Goal: Task Accomplishment & Management: Manage account settings

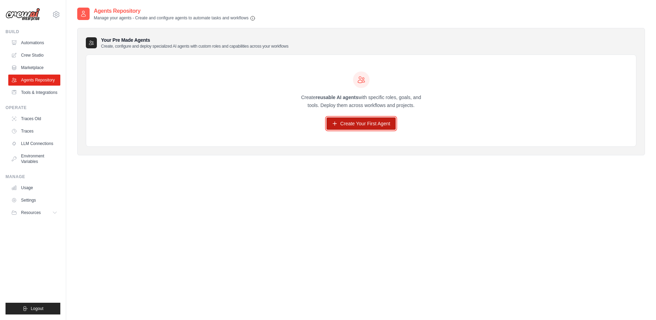
click at [347, 121] on link "Create Your First Agent" at bounding box center [361, 123] width 69 height 12
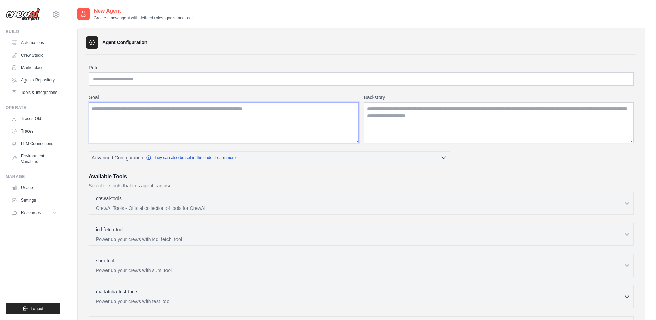
click at [313, 130] on textarea "Goal" at bounding box center [224, 122] width 270 height 41
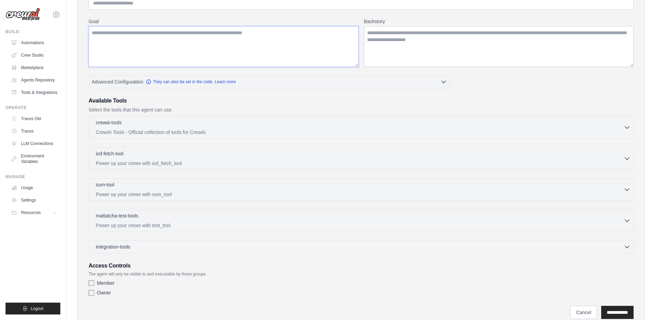
scroll to position [103, 0]
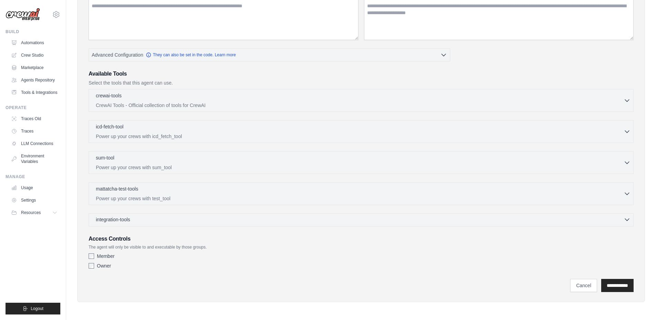
click at [181, 219] on div "integration-tools 0 selected" at bounding box center [363, 219] width 535 height 7
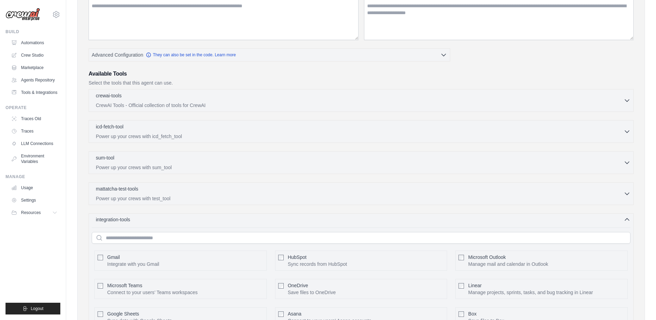
click at [181, 219] on div "integration-tools 0 selected" at bounding box center [363, 219] width 535 height 7
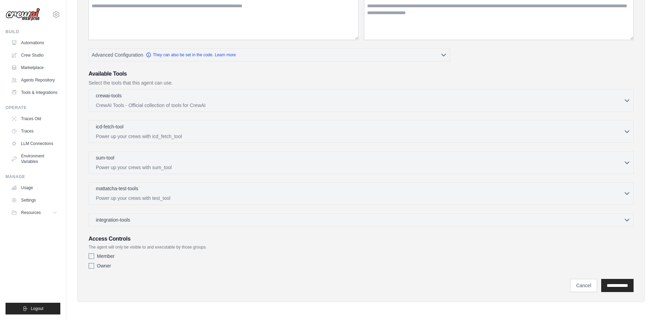
click at [167, 199] on p "Power up your crews with test_tool" at bounding box center [360, 197] width 528 height 7
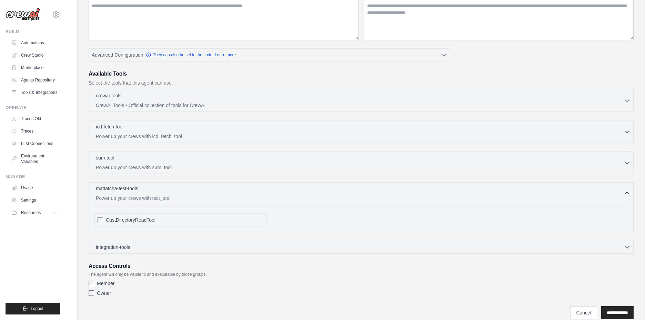
click at [167, 199] on p "Power up your crews with test_tool" at bounding box center [360, 197] width 528 height 7
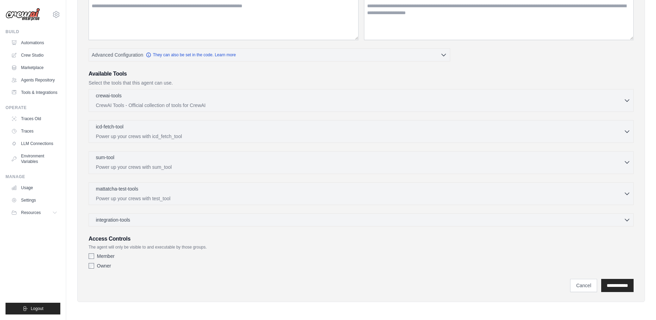
click at [170, 168] on p "Power up your crews with sum_tool" at bounding box center [360, 166] width 528 height 7
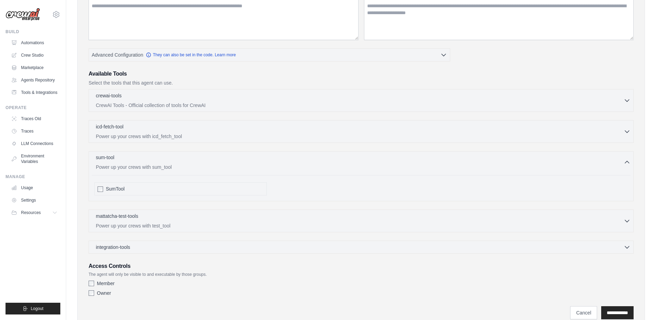
click at [170, 168] on p "Power up your crews with sum_tool" at bounding box center [360, 166] width 528 height 7
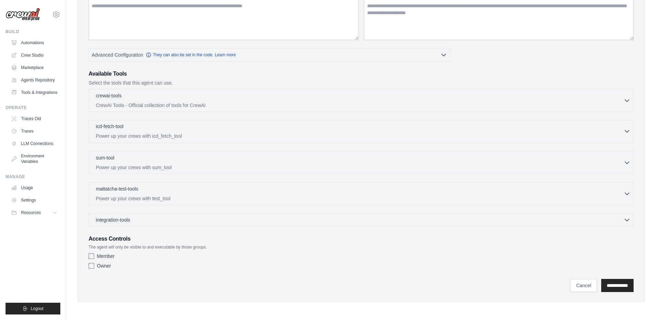
click at [186, 135] on p "Power up your crews with icd_fetch_tool" at bounding box center [360, 135] width 528 height 7
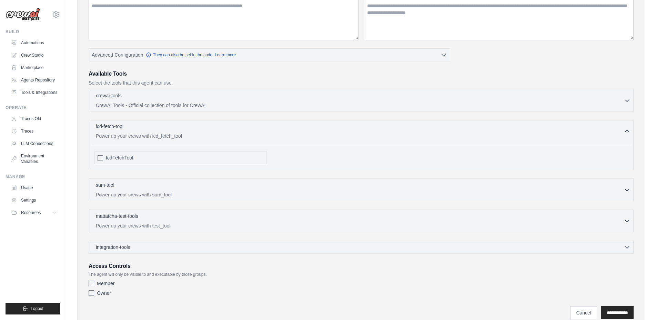
click at [186, 135] on p "Power up your crews with icd_fetch_tool" at bounding box center [360, 135] width 528 height 7
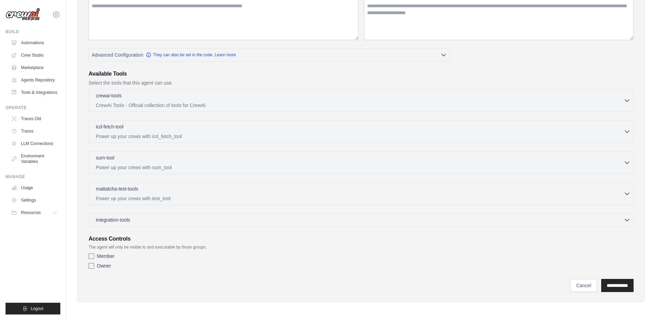
click at [193, 109] on div "crewai-tools 0 selected CrewAI Tools - Official collection of tools for CrewAI …" at bounding box center [361, 100] width 545 height 23
click at [195, 102] on p "CrewAI Tools - Official collection of tools for CrewAI" at bounding box center [360, 104] width 528 height 7
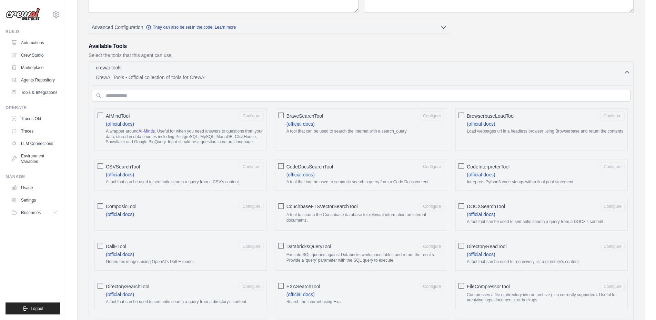
scroll to position [0, 0]
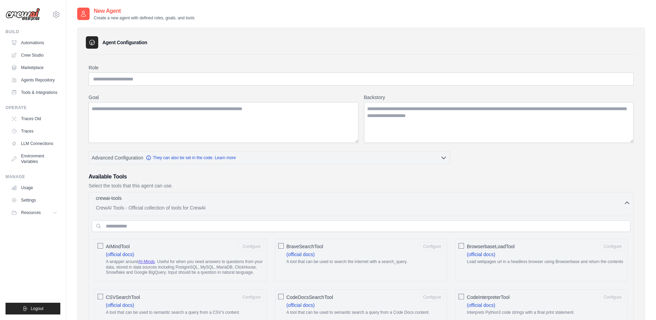
click at [176, 207] on p "CrewAI Tools - Official collection of tools for CrewAI" at bounding box center [360, 207] width 528 height 7
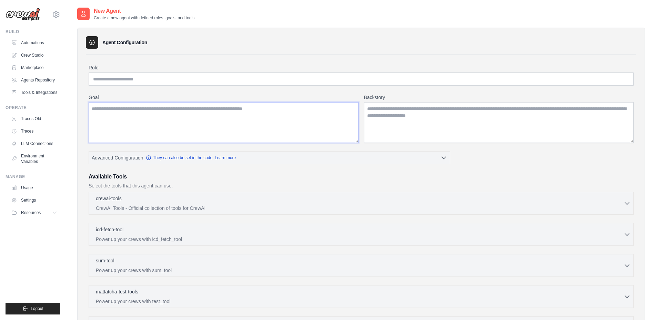
click at [170, 114] on textarea "Goal" at bounding box center [224, 122] width 270 height 41
click at [403, 131] on textarea "Backstory" at bounding box center [499, 122] width 270 height 41
click at [45, 83] on link "Agents Repository" at bounding box center [35, 79] width 52 height 11
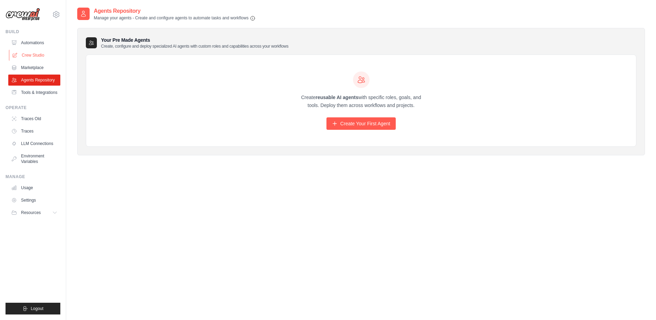
click at [39, 53] on link "Crew Studio" at bounding box center [35, 55] width 52 height 11
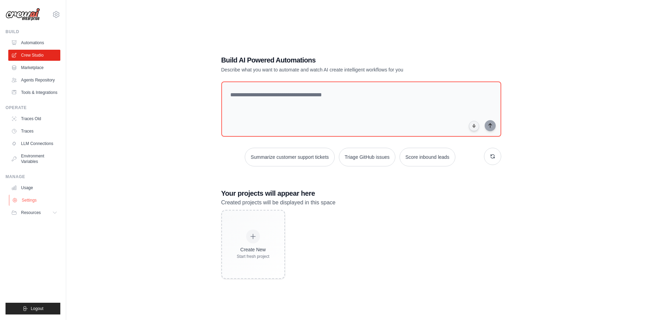
click at [50, 195] on link "Settings" at bounding box center [35, 199] width 52 height 11
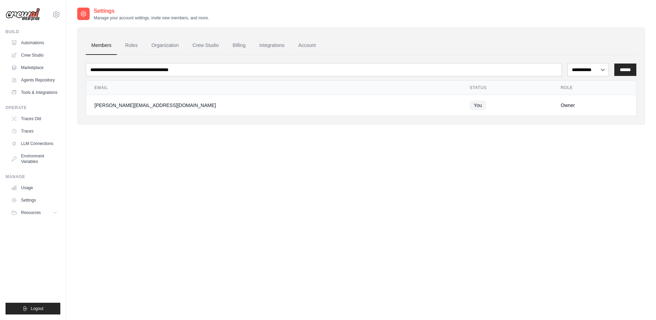
click at [232, 208] on div "**********" at bounding box center [361, 167] width 568 height 320
